Goal: Entertainment & Leisure: Browse casually

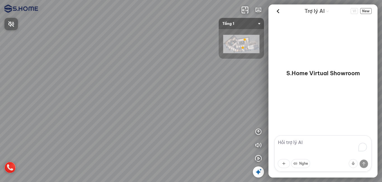
drag, startPoint x: 104, startPoint y: 51, endPoint x: 66, endPoint y: 0, distance: 63.8
click at [124, 44] on div at bounding box center [191, 91] width 382 height 182
